Goal: Complete application form

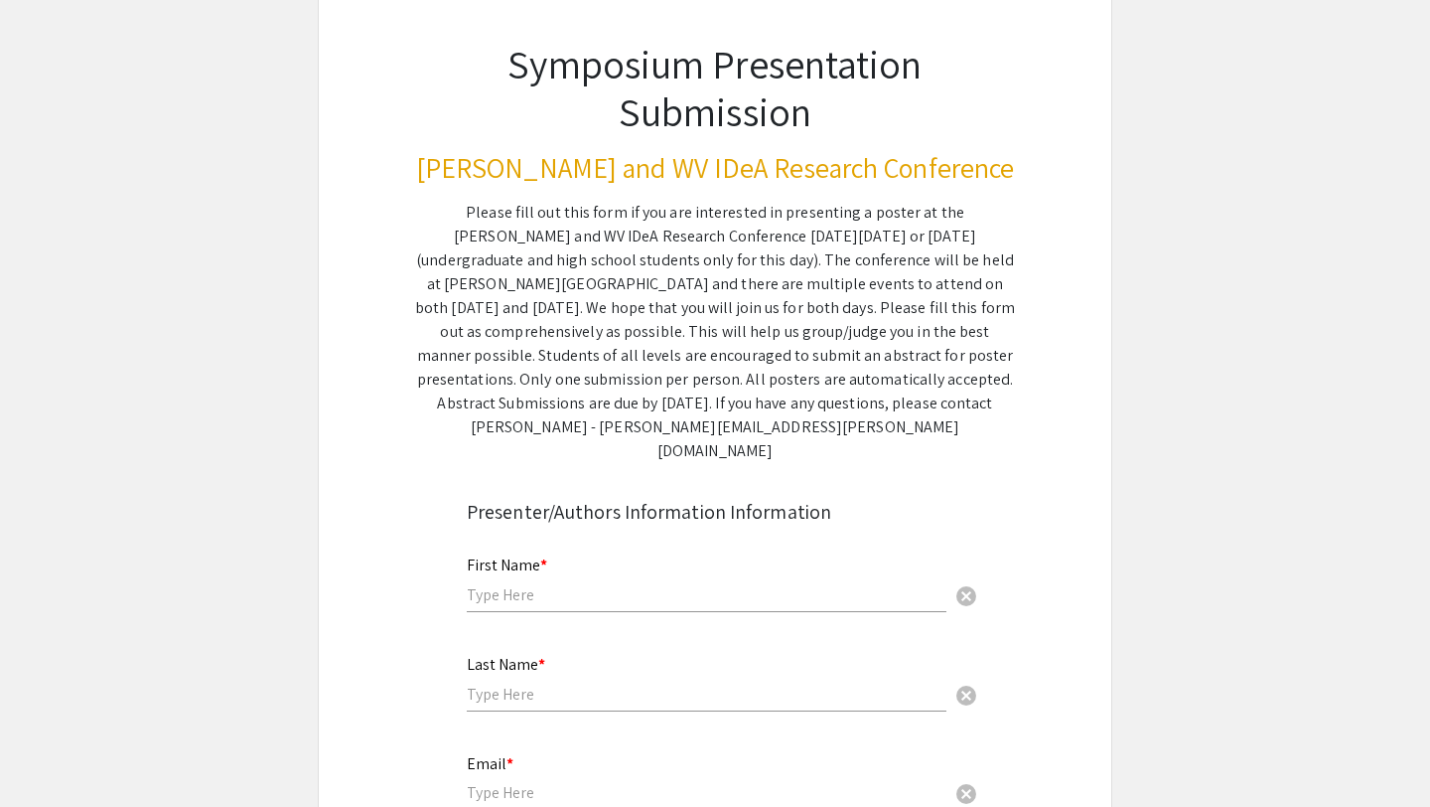
click at [596, 583] on div "First Name * cancel" at bounding box center [707, 573] width 480 height 75
type input "\"
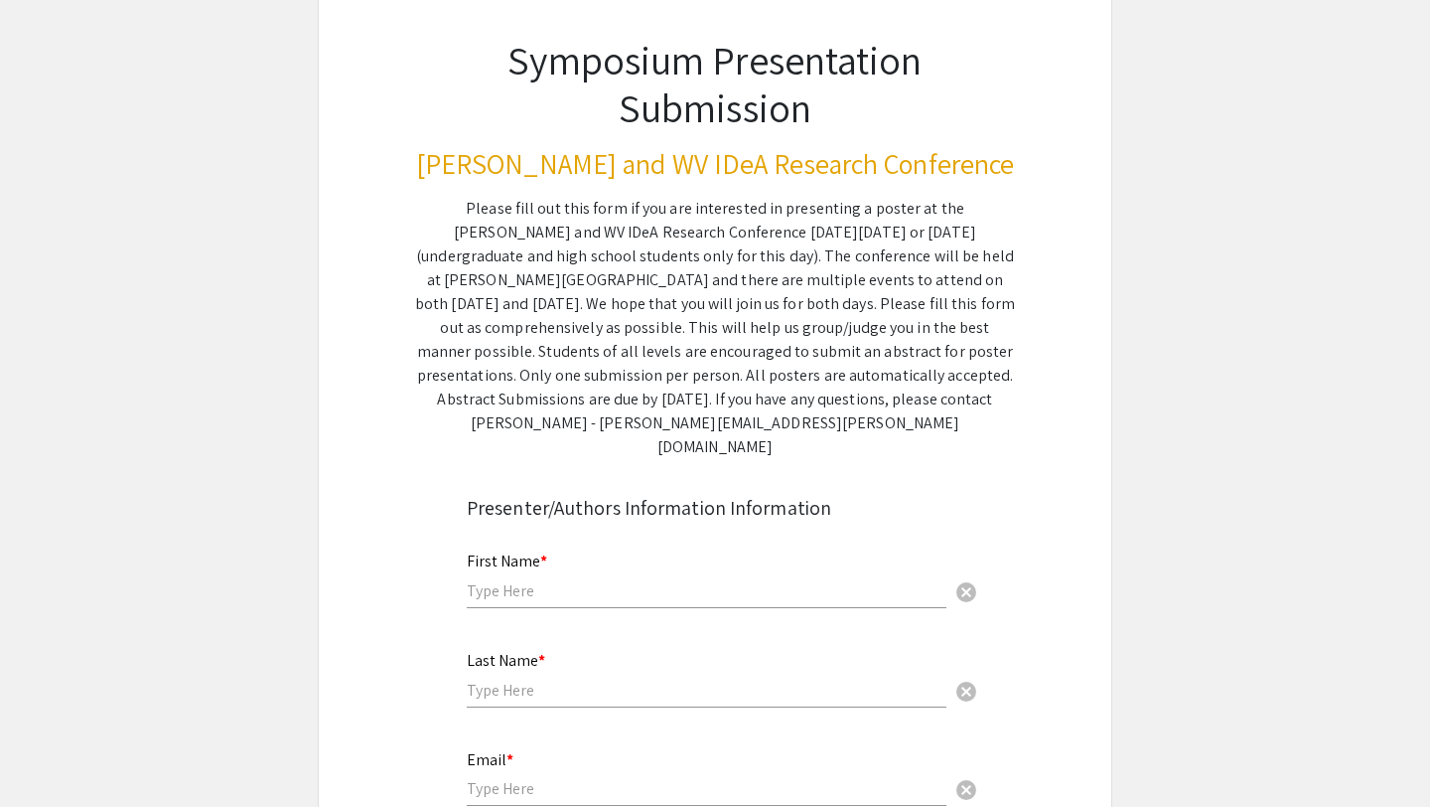
scroll to position [318, 0]
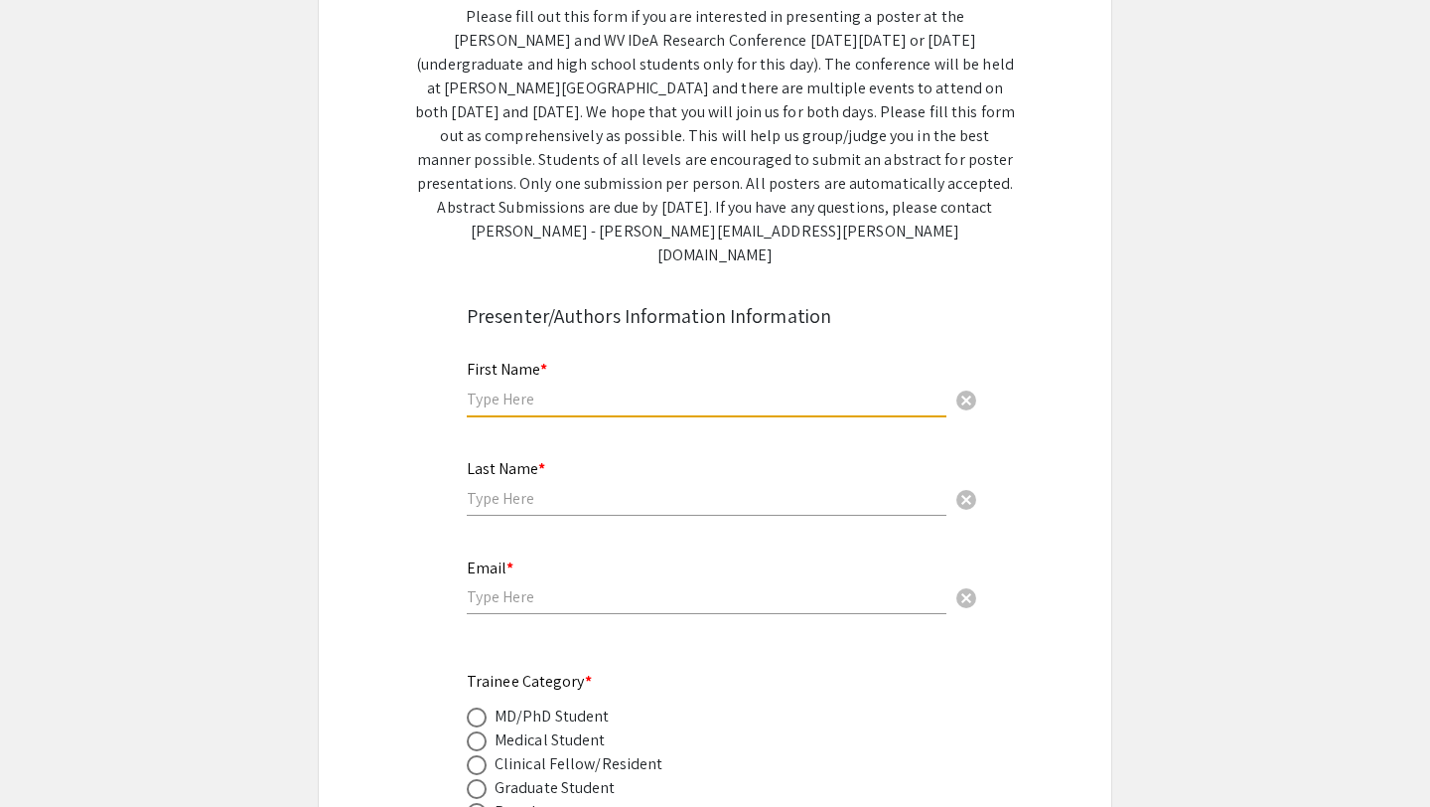
click at [598, 388] on input "text" at bounding box center [707, 398] width 480 height 21
type input "Stephen"
click at [589, 488] on input "text" at bounding box center [707, 498] width 480 height 21
type input "Williams"
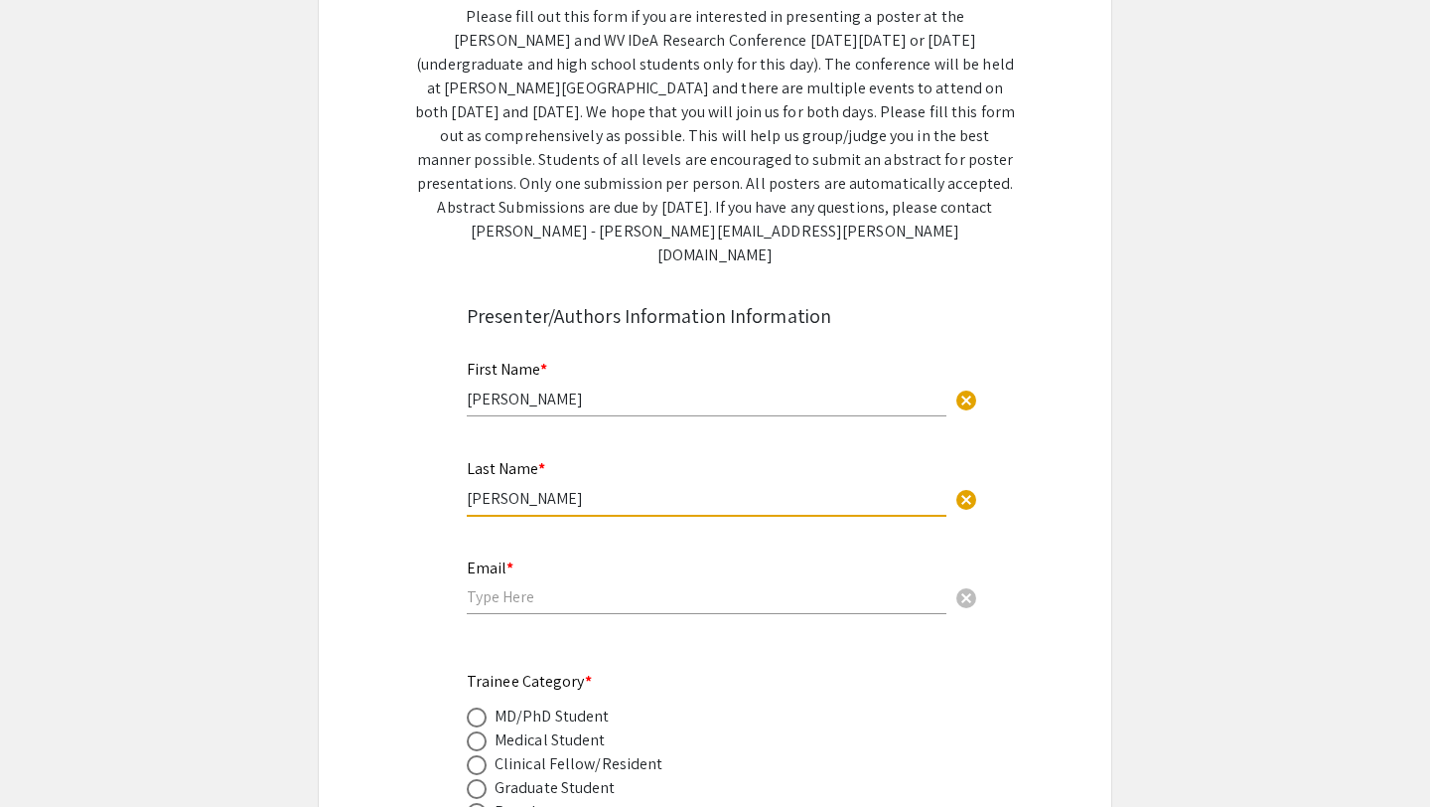
click at [593, 586] on input "email" at bounding box center [707, 596] width 480 height 21
type input "sdw0030@mix.wvu.edu"
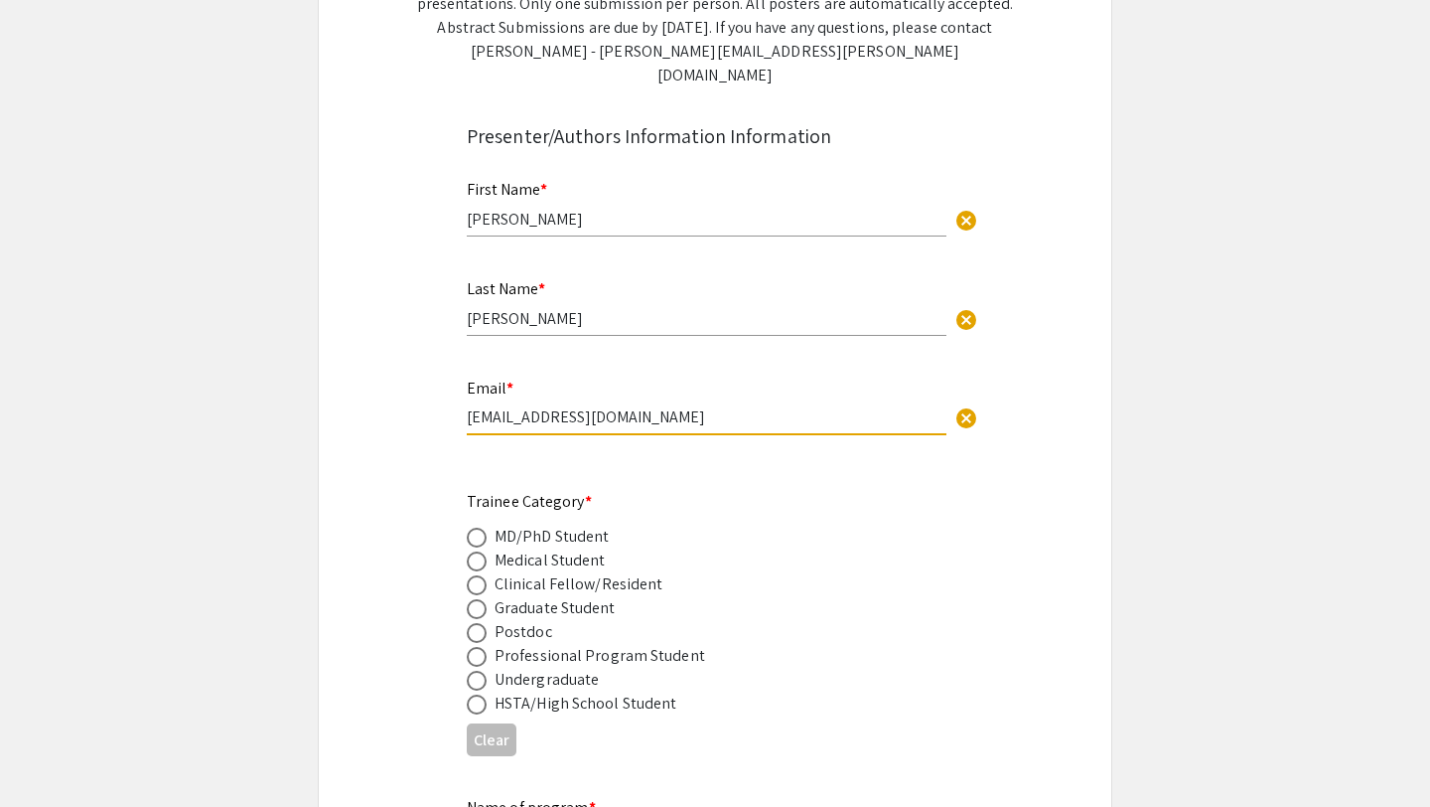
scroll to position [919, 0]
